Goal: Answer question/provide support: Answer question/provide support

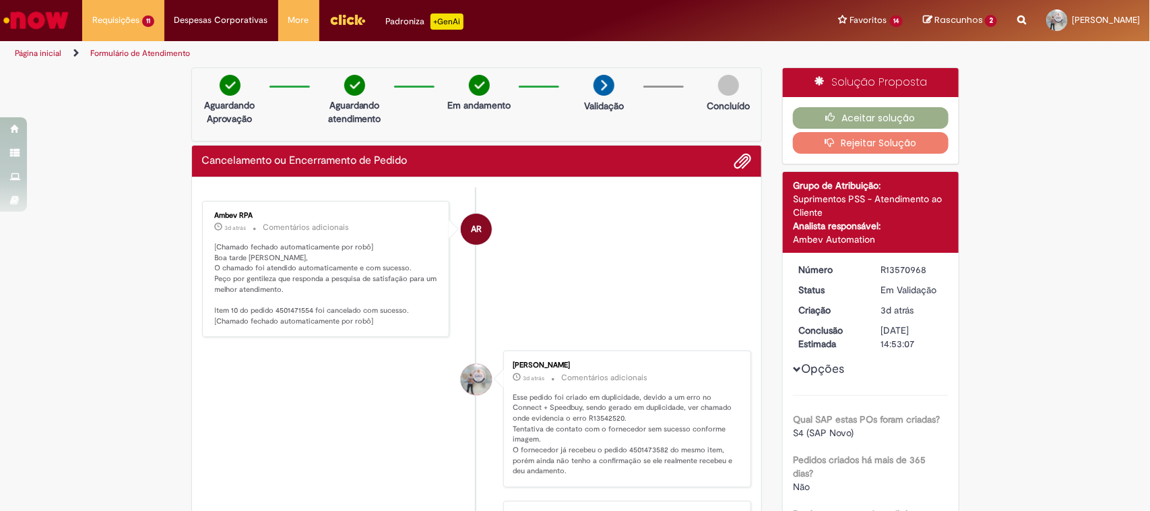
click at [281, 311] on p "[Chamado fechado automaticamente por robô] Boa tarde [PERSON_NAME], O chamado f…" at bounding box center [327, 284] width 224 height 85
copy p "4501471554"
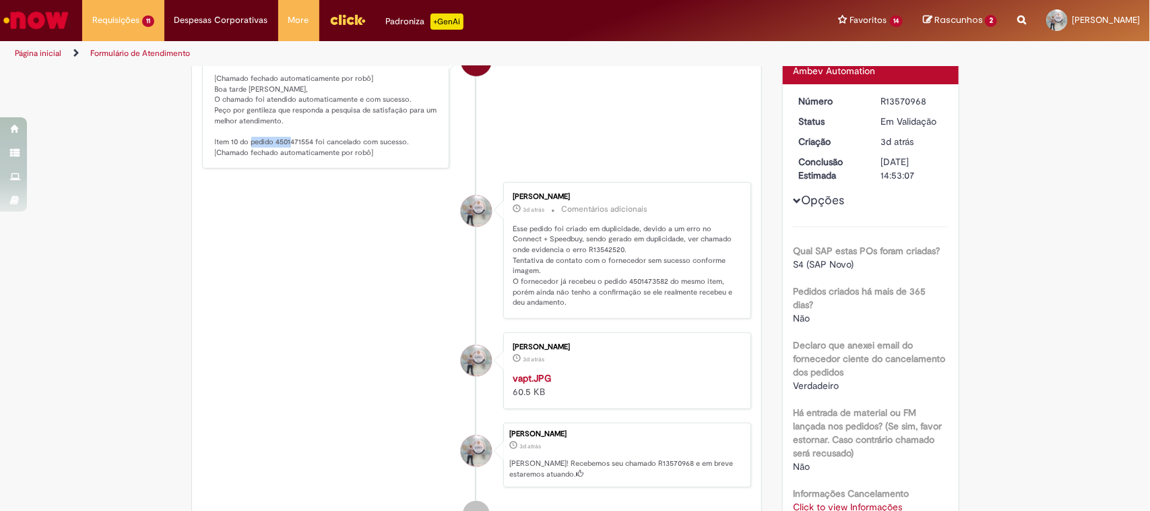
scroll to position [84, 0]
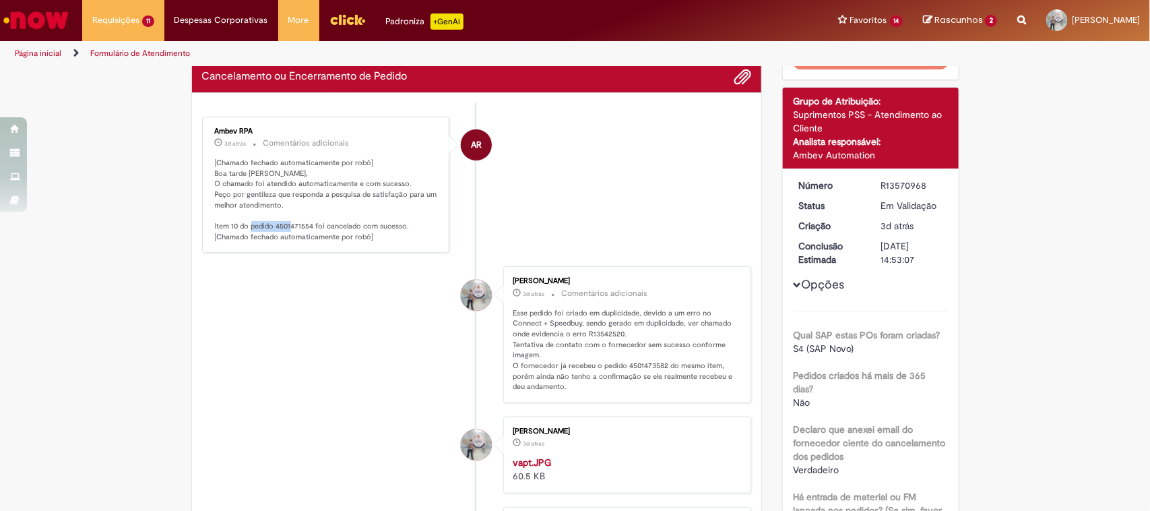
click at [596, 200] on li "AR Ambev RPA 3d atrás 3 dias atrás Comentários adicionais [Chamado fechado auto…" at bounding box center [477, 185] width 550 height 137
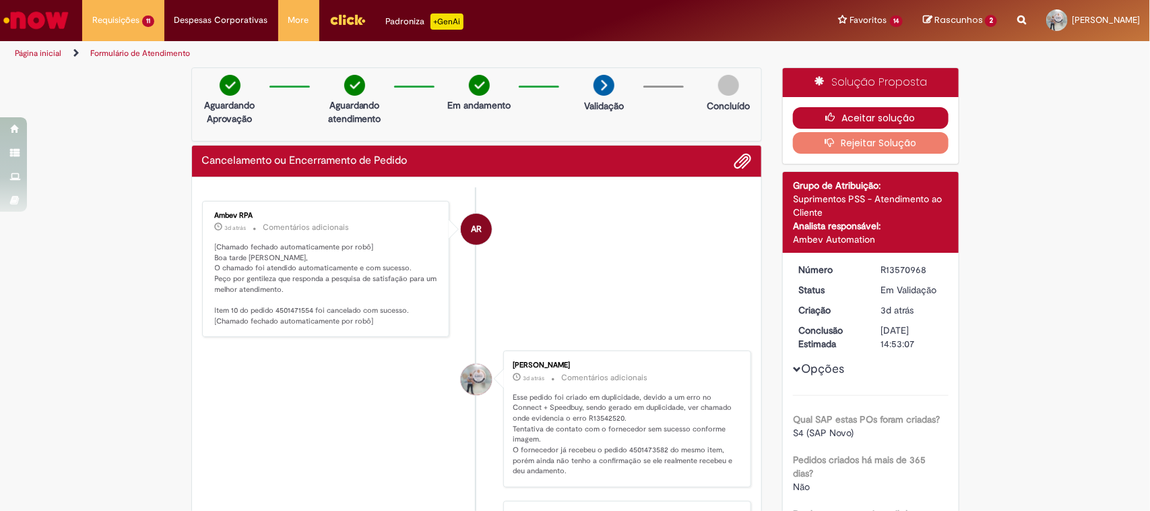
click at [853, 113] on button "Aceitar solução" at bounding box center [871, 118] width 156 height 22
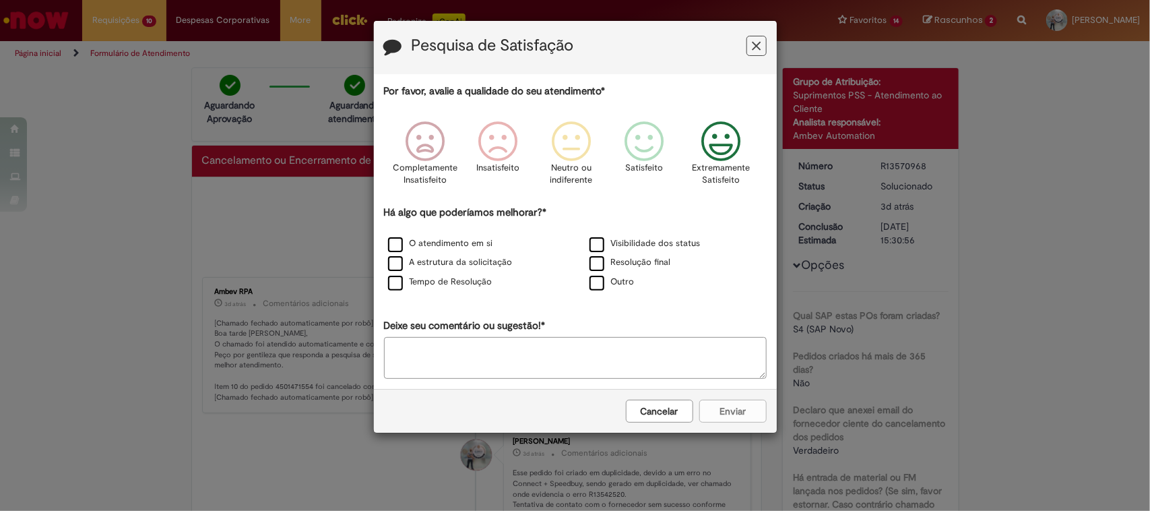
click at [731, 138] on icon "Feedback" at bounding box center [720, 141] width 51 height 40
click at [633, 264] on label "Resolução final" at bounding box center [631, 262] width 82 height 13
click at [722, 147] on icon "Feedback" at bounding box center [720, 141] width 51 height 40
click at [736, 416] on button "Enviar" at bounding box center [732, 411] width 67 height 23
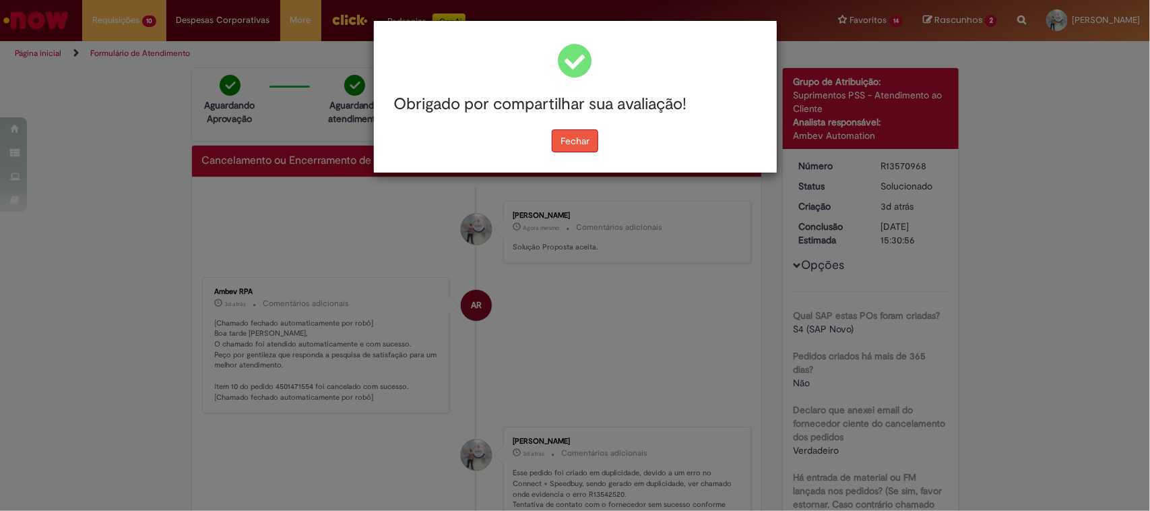
drag, startPoint x: 600, startPoint y: 137, endPoint x: 586, endPoint y: 142, distance: 14.5
click at [588, 141] on div "Fechar" at bounding box center [575, 140] width 383 height 23
click at [586, 143] on button "Fechar" at bounding box center [575, 140] width 46 height 23
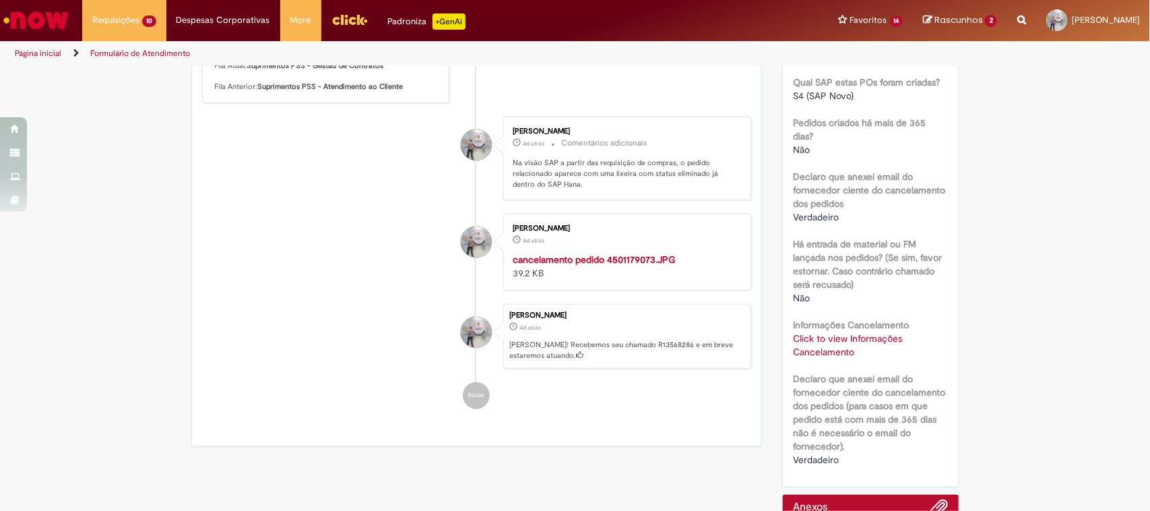
scroll to position [421, 0]
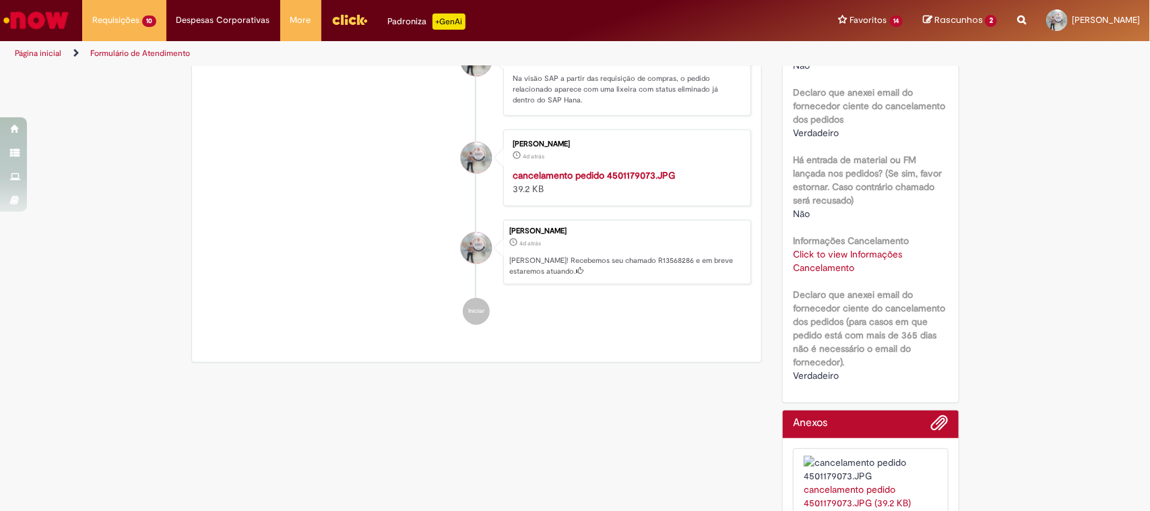
click at [797, 257] on link "Click to view Informações Cancelamento" at bounding box center [847, 261] width 109 height 26
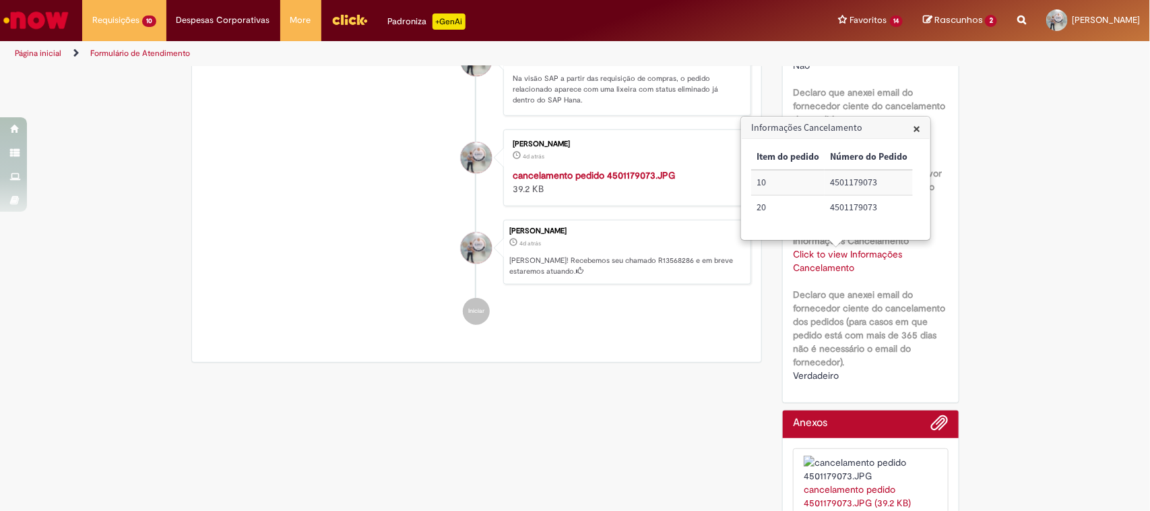
click at [772, 290] on div "Solução Proposta Aceitar solução Rejeitar Solução Detalhes do tíquete Grupo de …" at bounding box center [870, 107] width 197 height 923
click at [604, 168] on img "Histórico de tíquete" at bounding box center [625, 168] width 224 height 0
click at [923, 126] on span "×" at bounding box center [922, 128] width 7 height 18
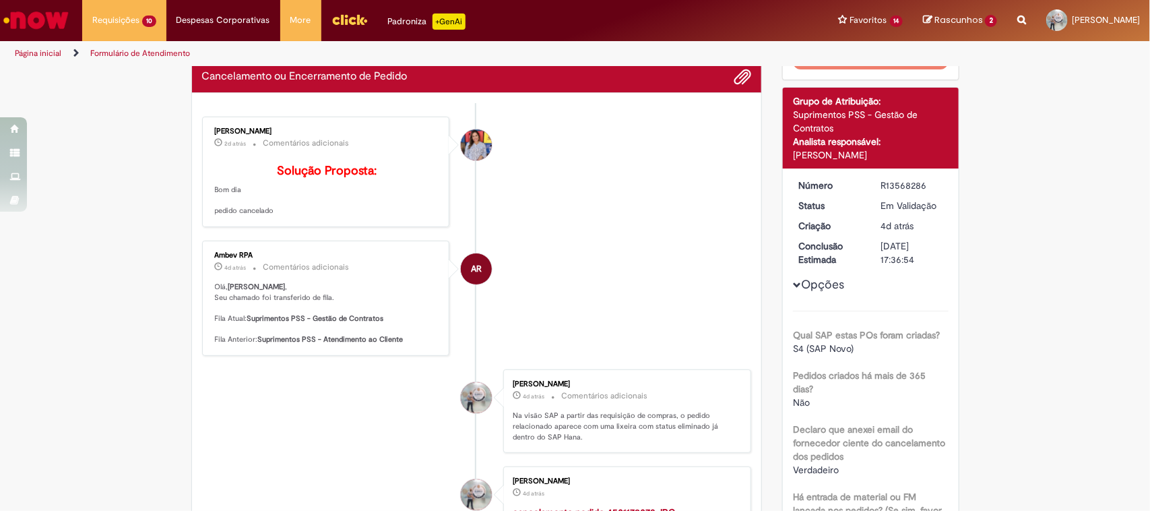
scroll to position [0, 0]
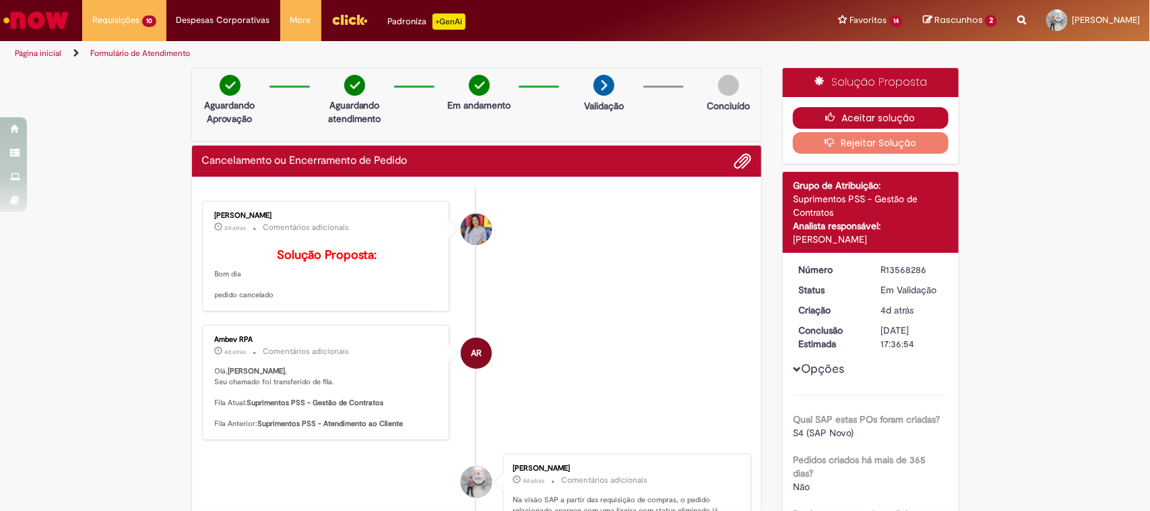
click at [875, 119] on button "Aceitar solução" at bounding box center [871, 118] width 156 height 22
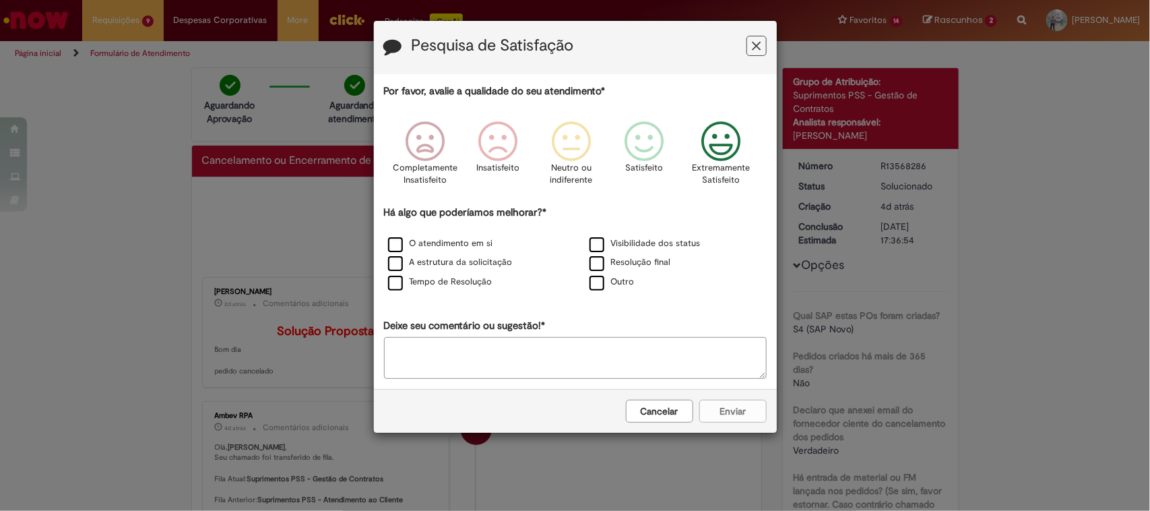
click at [712, 145] on icon "Feedback" at bounding box center [720, 141] width 51 height 40
click at [631, 269] on label "Resolução final" at bounding box center [631, 262] width 82 height 13
click at [736, 406] on button "Enviar" at bounding box center [732, 411] width 67 height 23
